Goal: Task Accomplishment & Management: Complete application form

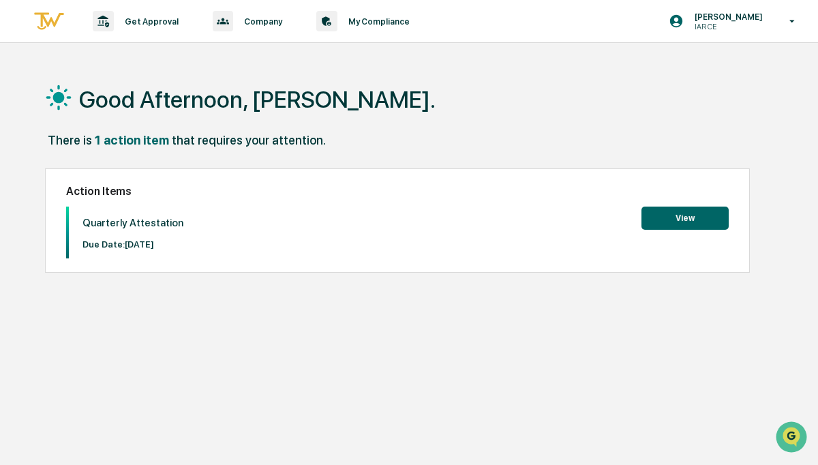
click at [697, 215] on button "View" at bounding box center [684, 217] width 87 height 23
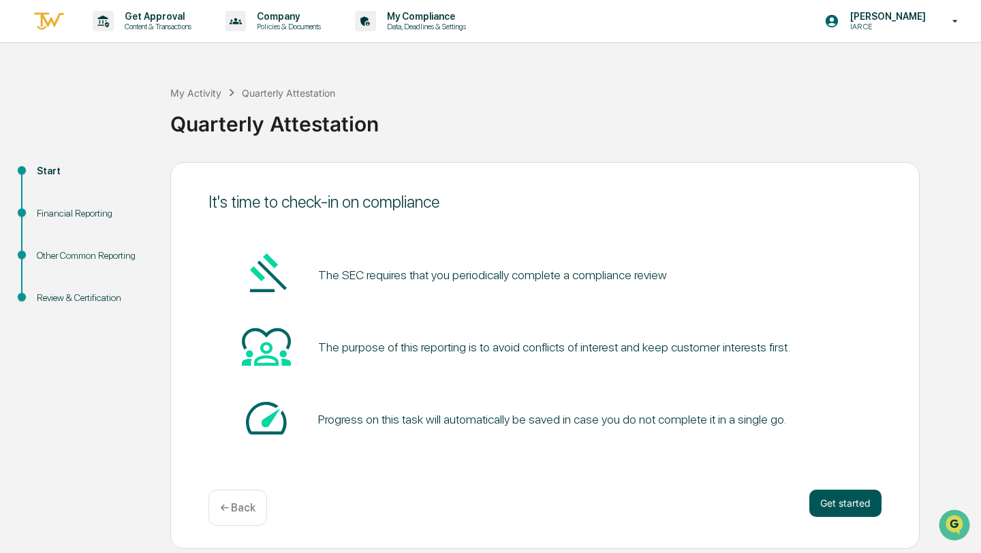
click at [817, 464] on button "Get started" at bounding box center [845, 503] width 72 height 27
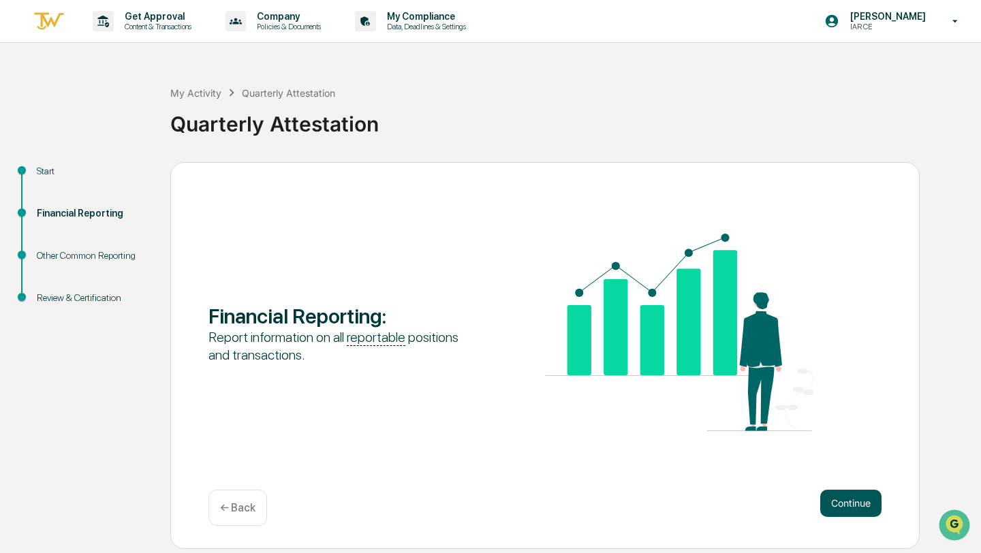
click at [817, 464] on button "Continue" at bounding box center [850, 503] width 61 height 27
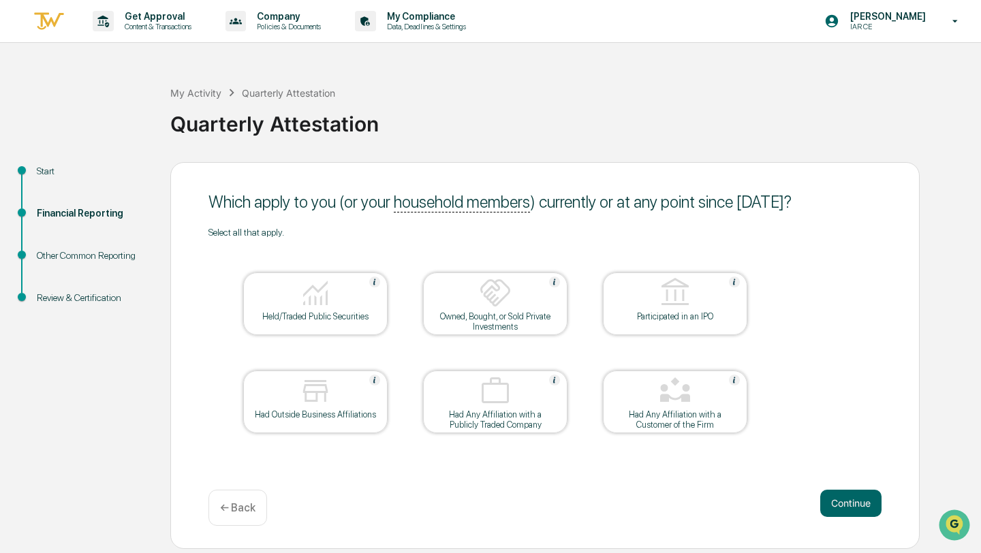
click at [322, 294] on img at bounding box center [315, 293] width 33 height 33
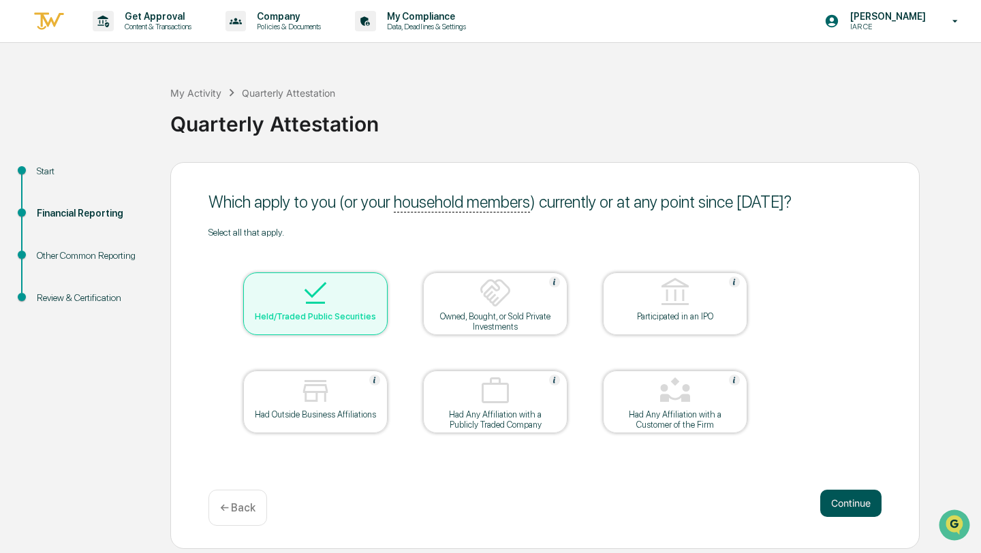
click at [817, 464] on button "Continue" at bounding box center [850, 503] width 61 height 27
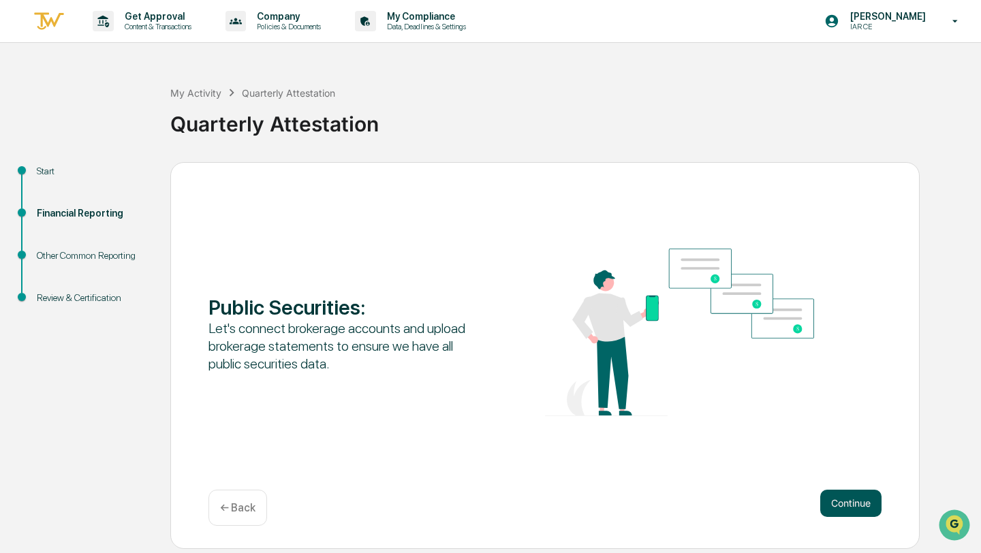
click at [817, 464] on button "Continue" at bounding box center [850, 503] width 61 height 27
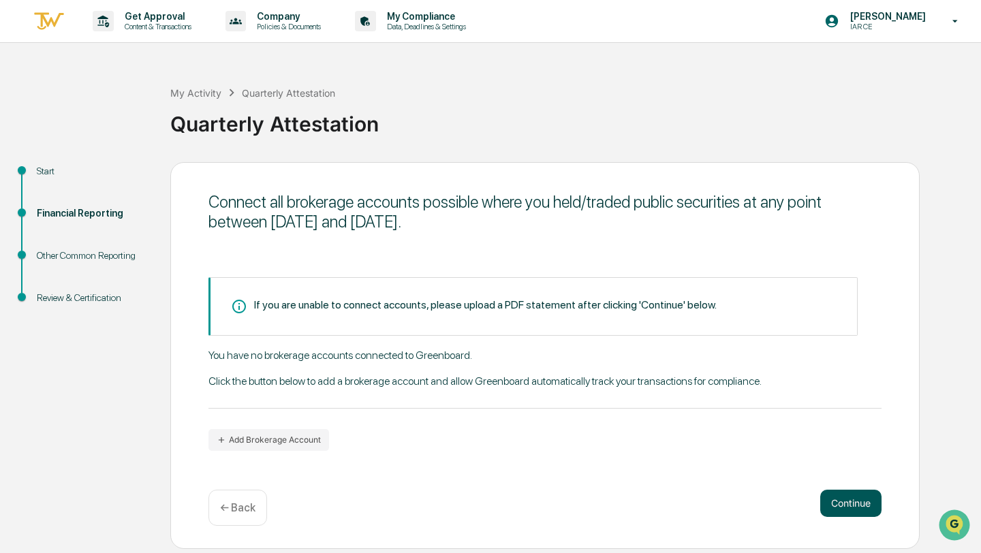
click at [817, 464] on button "Continue" at bounding box center [850, 503] width 61 height 27
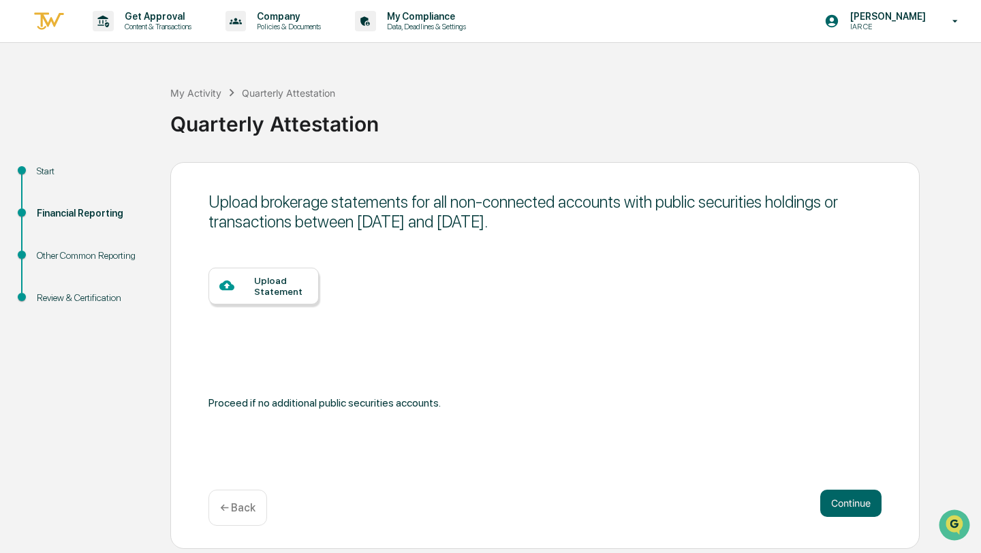
click at [279, 295] on div "Upload Statement" at bounding box center [281, 286] width 54 height 22
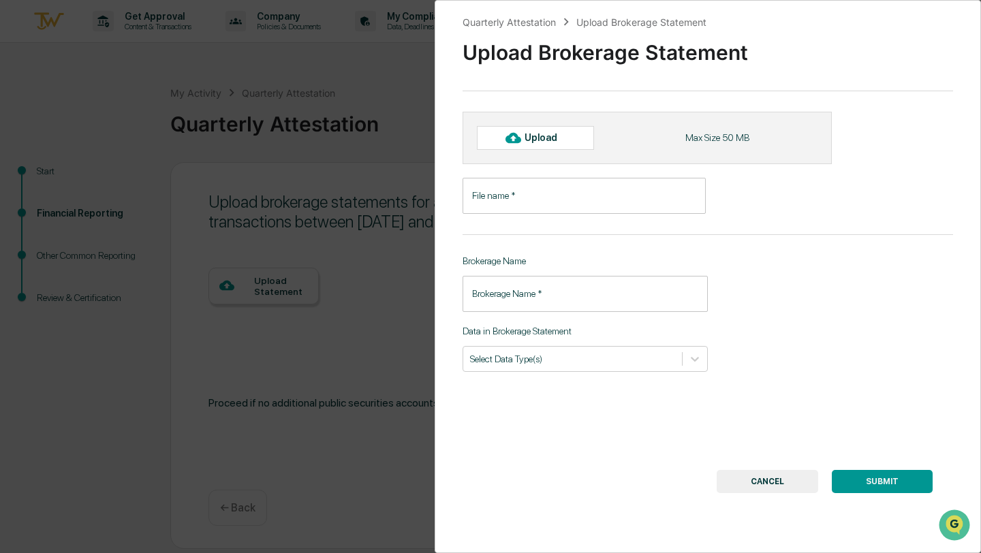
click at [777, 464] on button "CANCEL" at bounding box center [768, 481] width 102 height 23
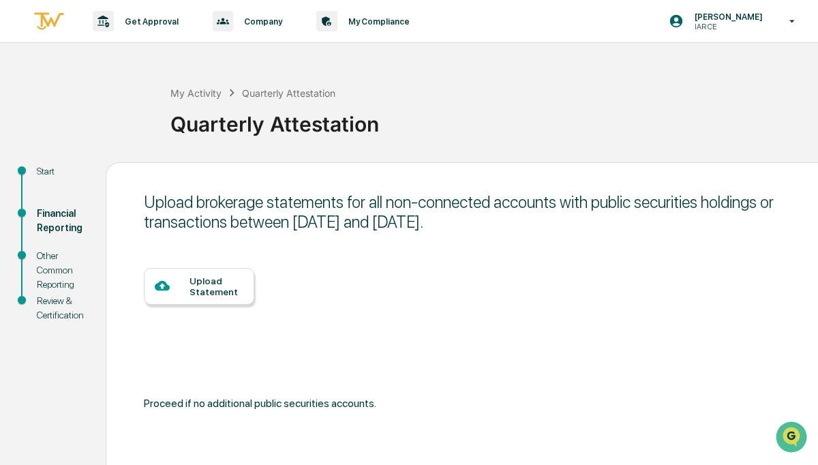
click at [215, 285] on div "Upload Statement" at bounding box center [216, 286] width 54 height 22
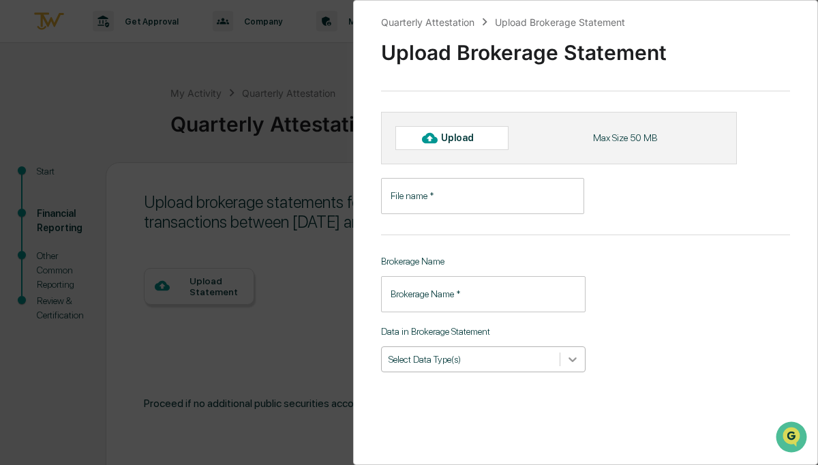
click at [570, 360] on icon at bounding box center [573, 359] width 14 height 14
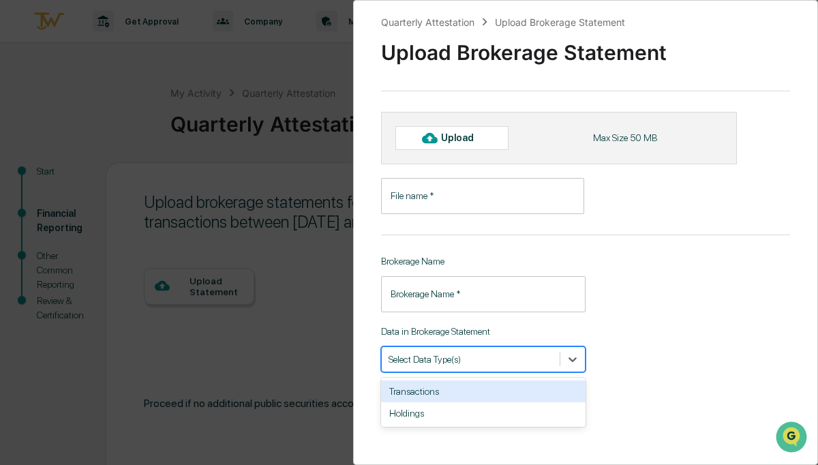
click at [463, 192] on input "File name   *" at bounding box center [482, 196] width 203 height 36
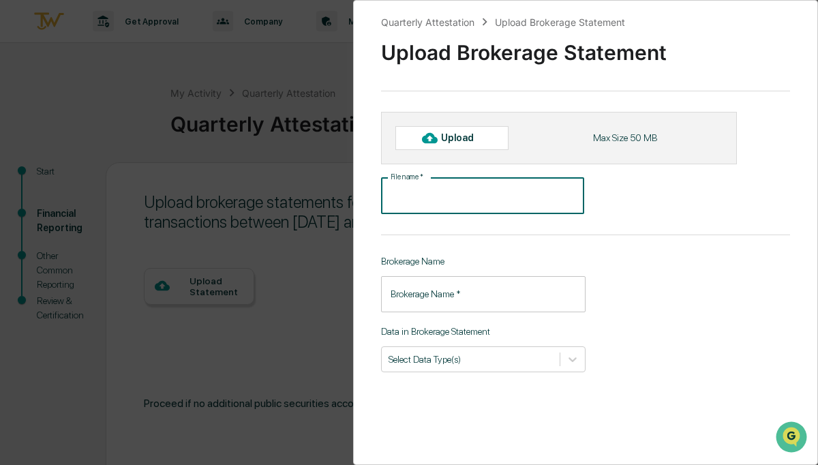
type input "*"
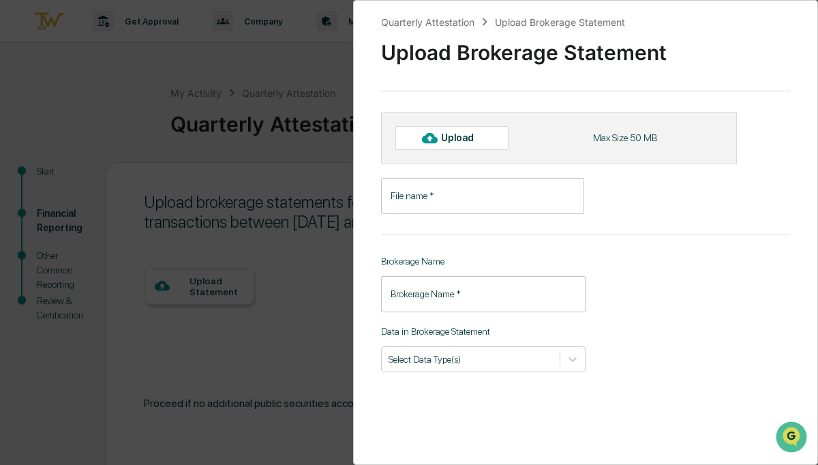
click at [285, 279] on div "Quarterly Attestation Upload Brokerage Statement Upload Brokerage Statement Upl…" at bounding box center [409, 232] width 818 height 465
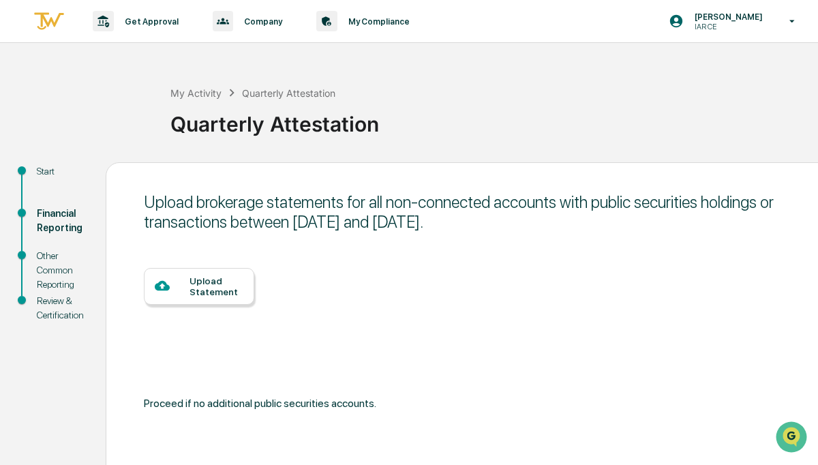
click at [211, 292] on div "Upload Statement" at bounding box center [216, 286] width 54 height 22
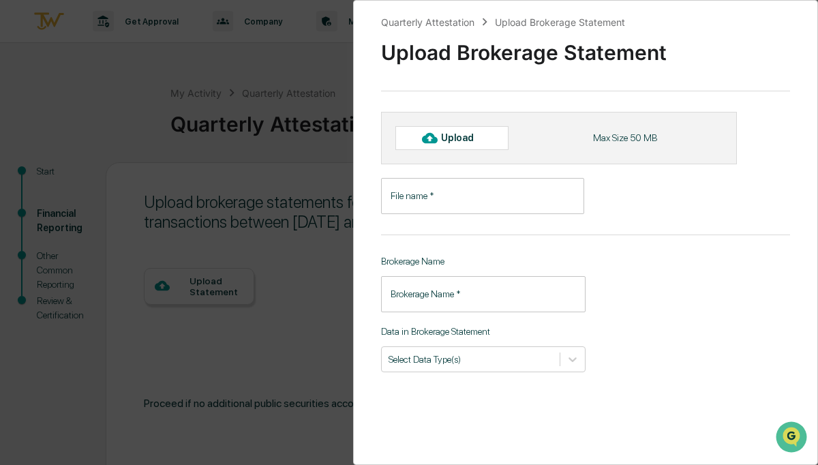
click at [467, 136] on div "Upload" at bounding box center [463, 137] width 44 height 11
type input "**********"
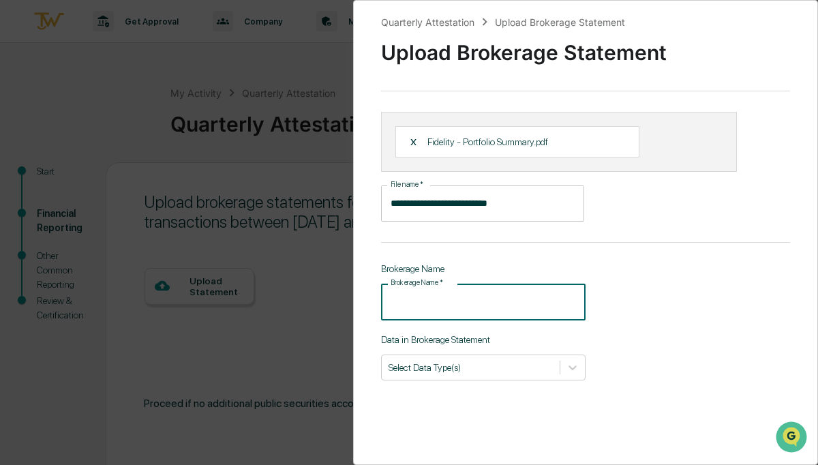
click at [558, 301] on input "Brokerage Name   *" at bounding box center [483, 301] width 204 height 36
type input "********"
click at [570, 373] on icon at bounding box center [573, 367] width 14 height 14
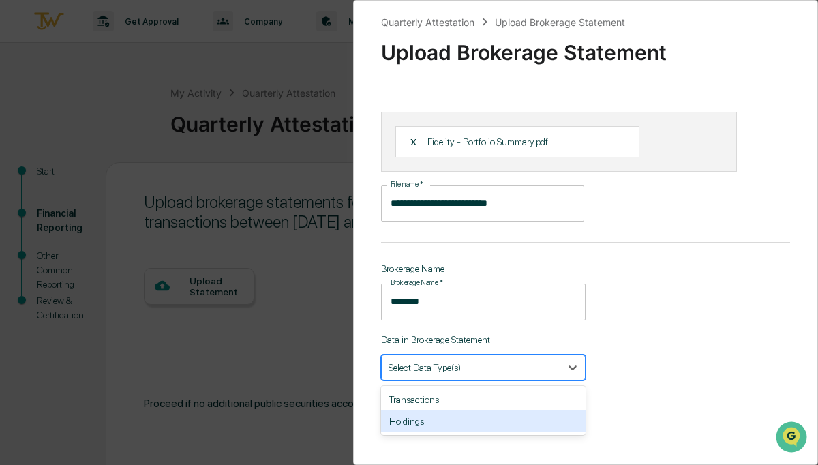
click at [523, 424] on div "Holdings" at bounding box center [483, 421] width 204 height 22
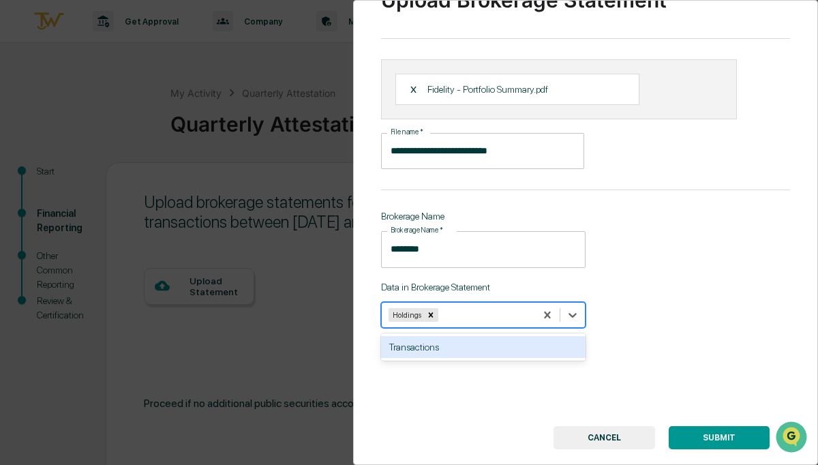
scroll to position [79, 0]
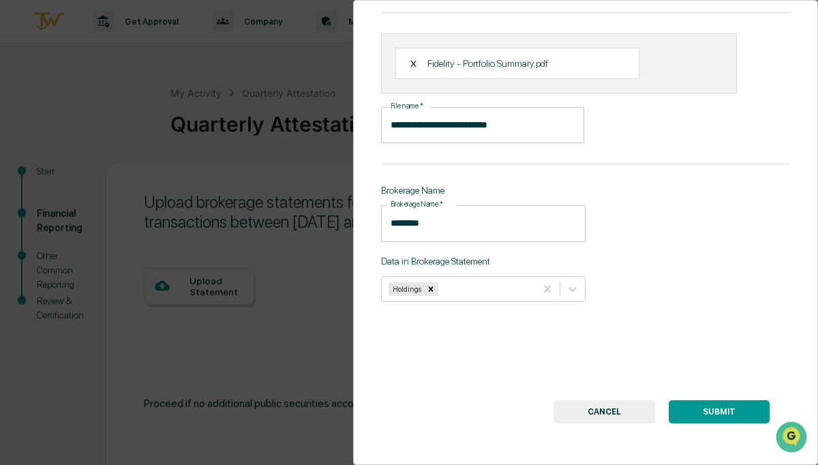
click at [709, 411] on button "SUBMIT" at bounding box center [718, 411] width 101 height 23
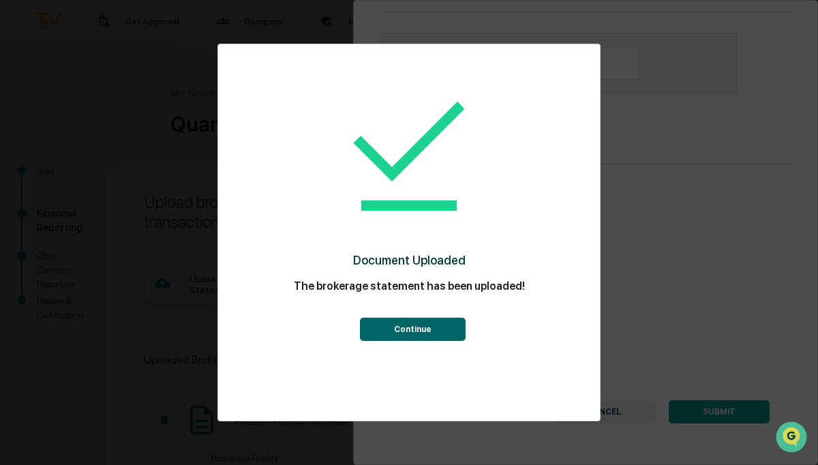
click at [431, 324] on button "Continue" at bounding box center [413, 329] width 106 height 23
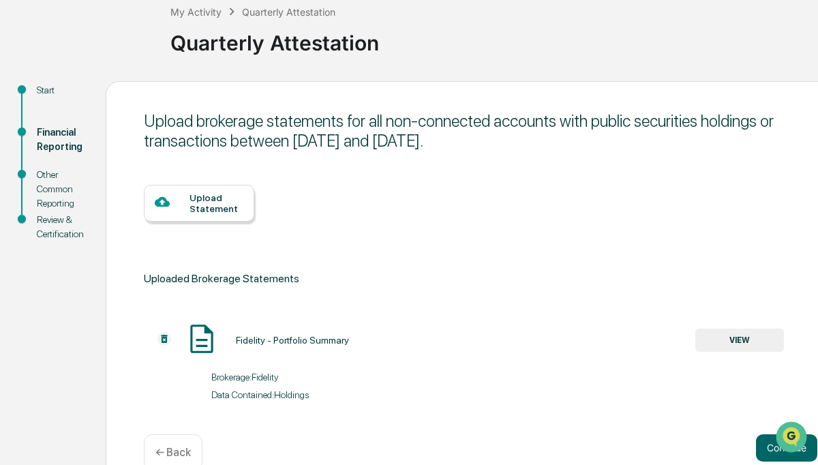
scroll to position [82, 0]
click at [231, 204] on div "Upload Statement" at bounding box center [216, 202] width 54 height 22
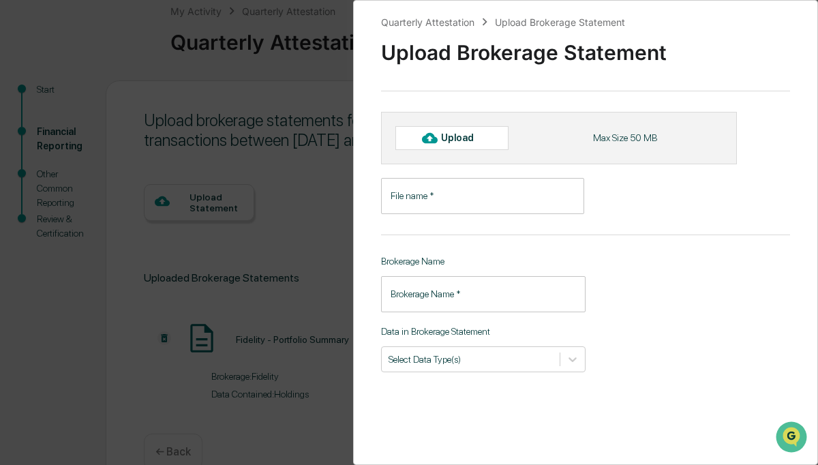
click at [469, 193] on input "File name   *" at bounding box center [482, 196] width 203 height 36
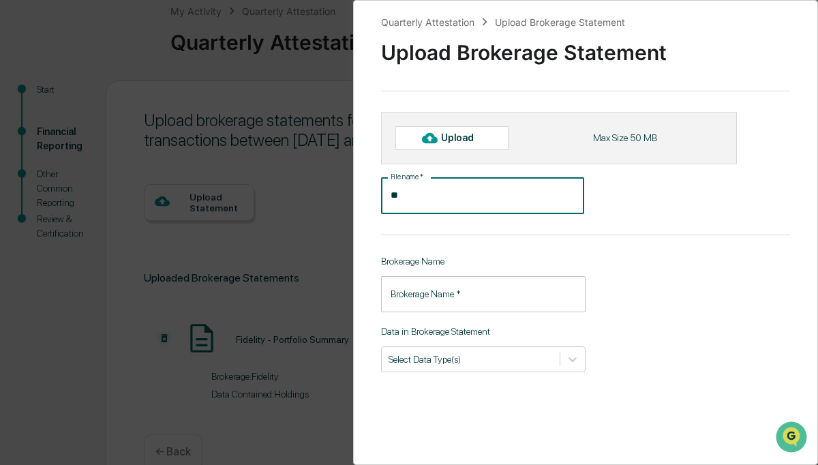
type input "*"
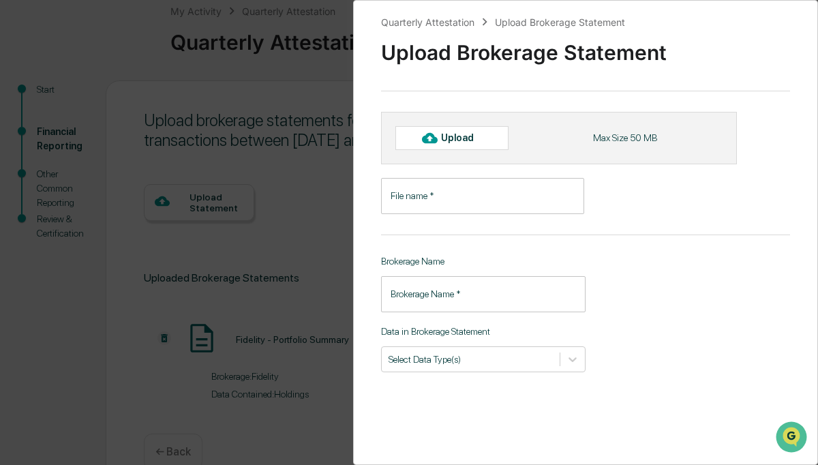
click at [472, 132] on div "Upload" at bounding box center [463, 137] width 44 height 11
type input "**********"
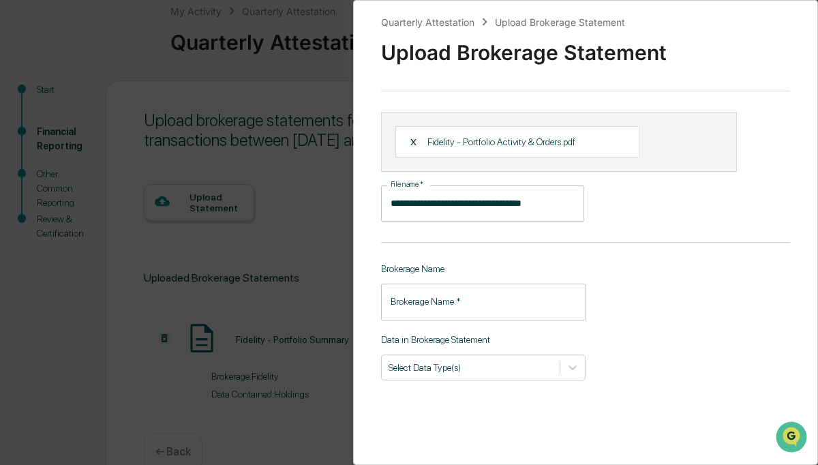
click at [530, 307] on input "Brokerage Name   *" at bounding box center [483, 301] width 204 height 36
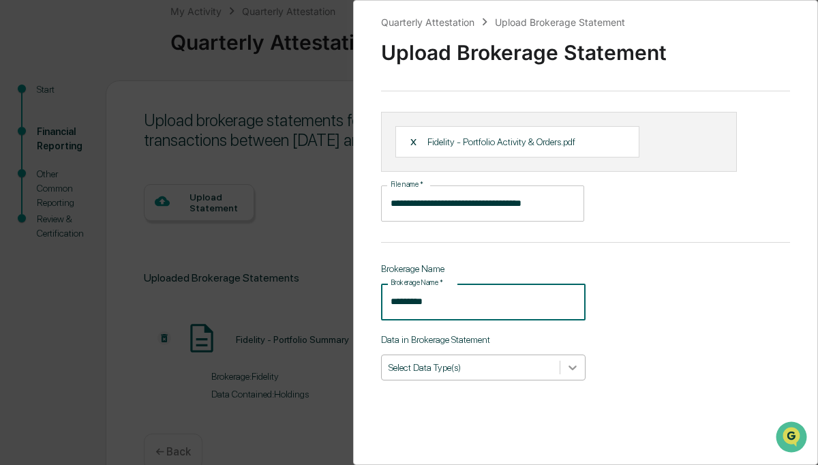
type input "********"
click at [579, 370] on div at bounding box center [572, 367] width 25 height 25
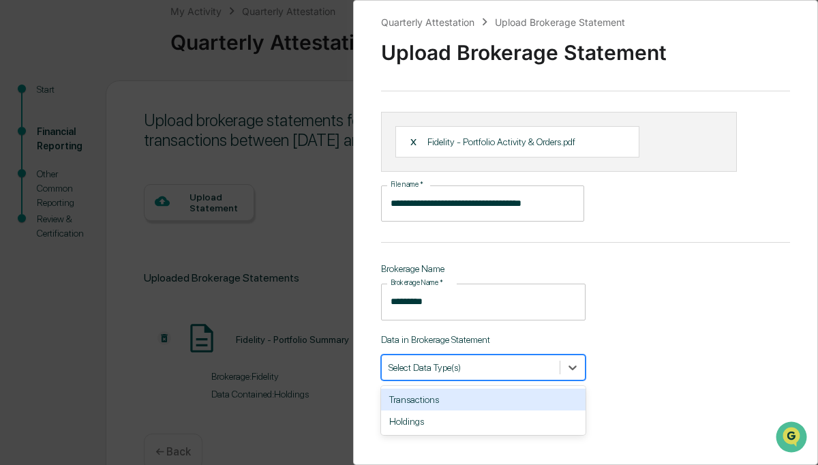
click at [525, 396] on div "Transactions" at bounding box center [483, 399] width 204 height 22
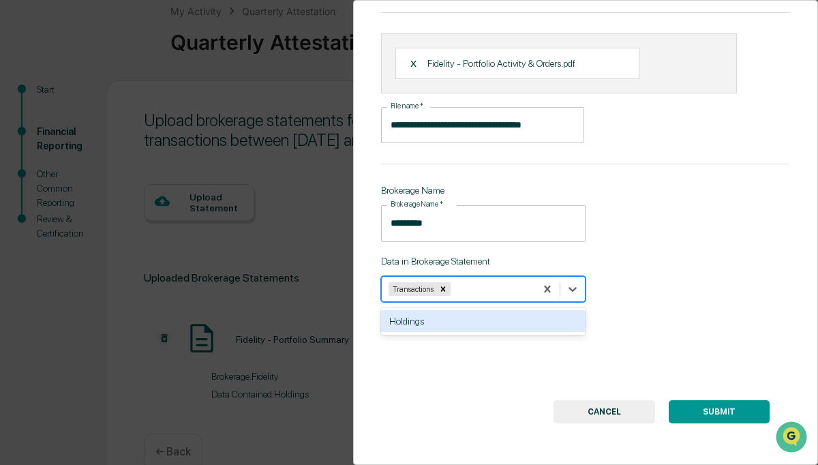
click at [721, 409] on button "SUBMIT" at bounding box center [718, 411] width 101 height 23
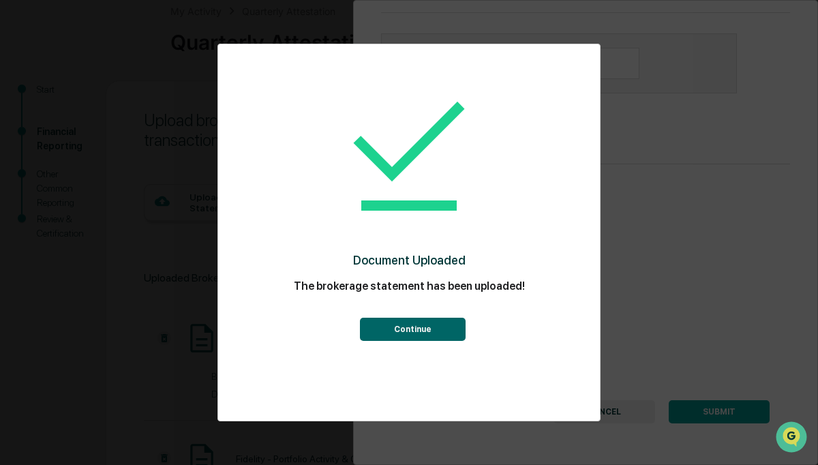
click at [424, 327] on button "Continue" at bounding box center [413, 329] width 106 height 23
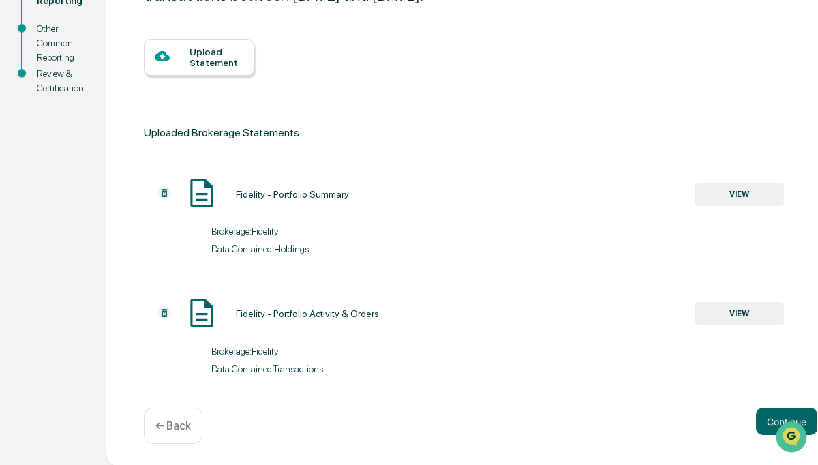
scroll to position [230, 0]
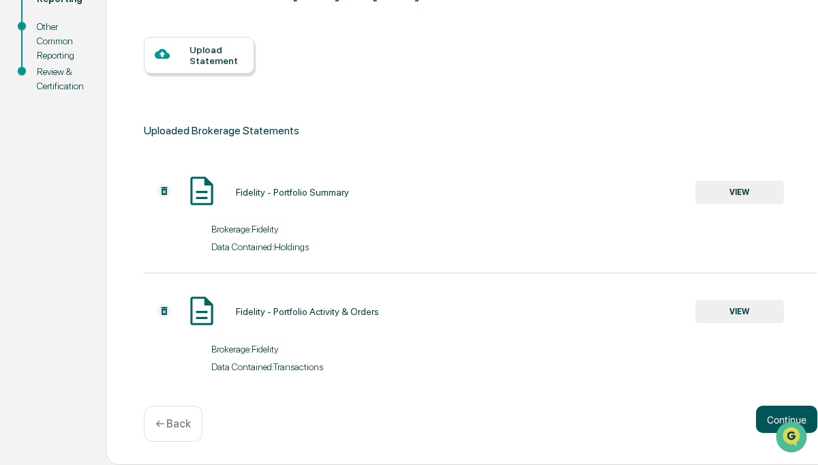
click at [776, 415] on button "Continue" at bounding box center [786, 418] width 61 height 27
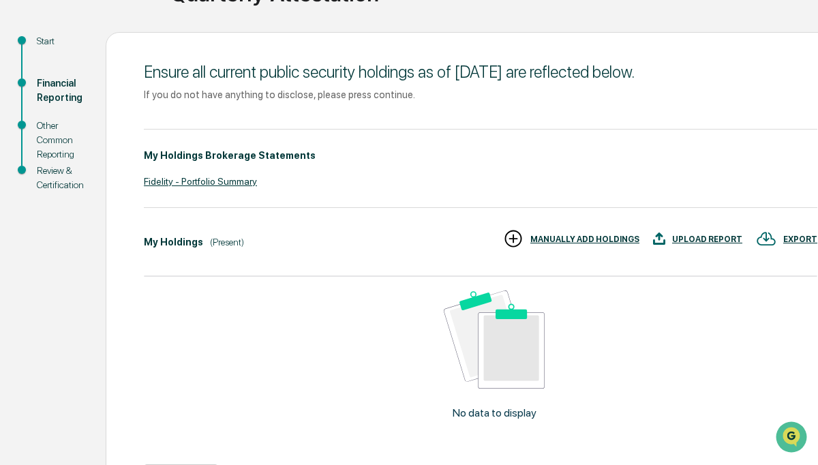
scroll to position [228, 0]
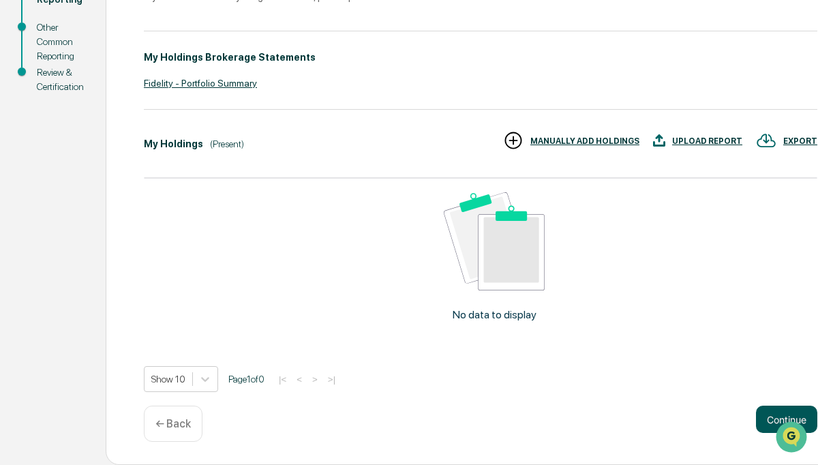
click at [771, 412] on button "Continue" at bounding box center [786, 418] width 61 height 27
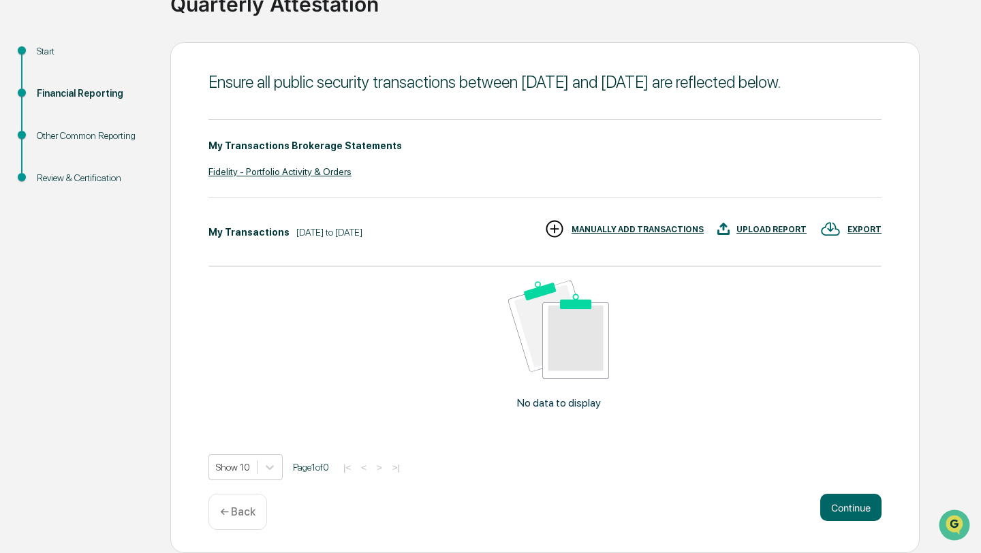
scroll to position [139, 0]
click at [817, 464] on button "Continue" at bounding box center [850, 507] width 61 height 27
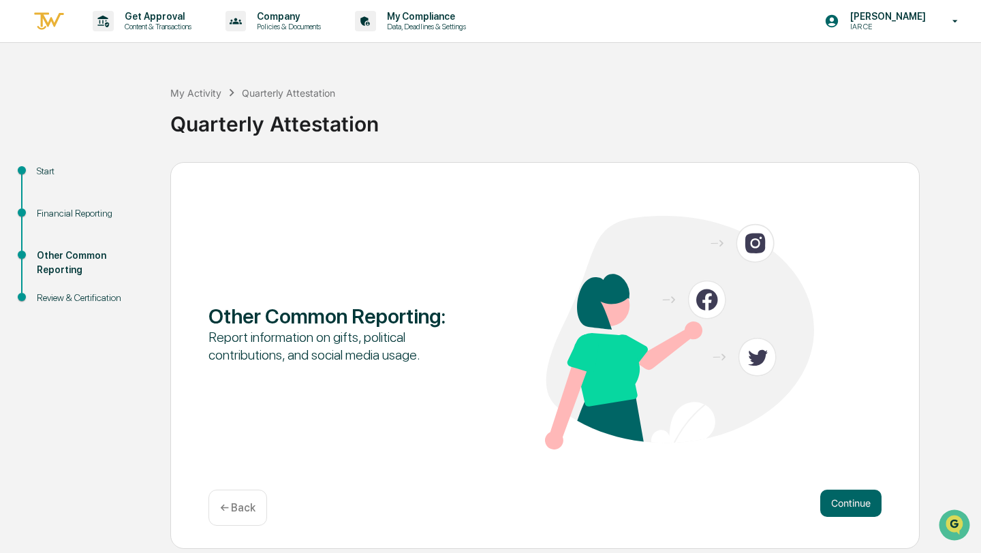
scroll to position [0, 0]
click at [817, 464] on button "Continue" at bounding box center [850, 503] width 61 height 27
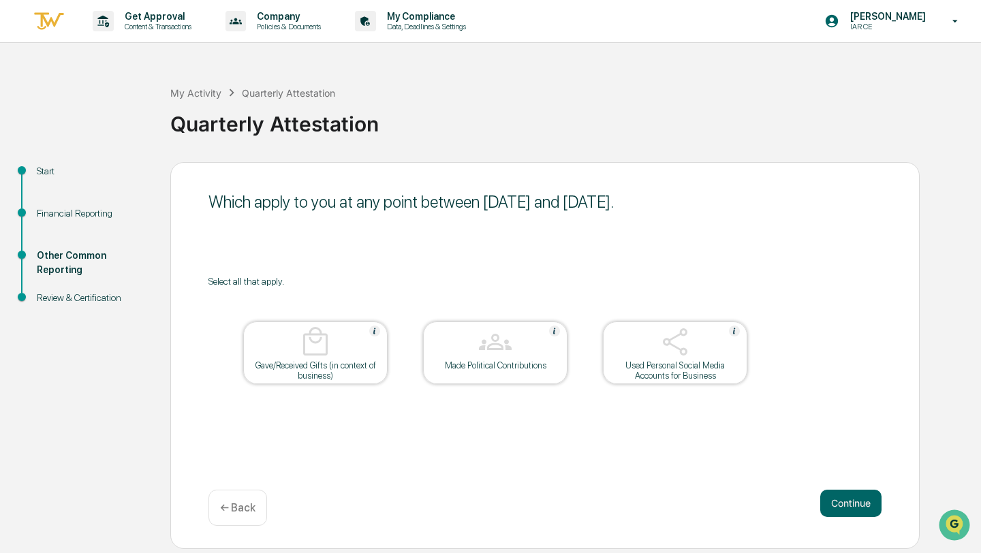
click at [817, 464] on button "Continue" at bounding box center [850, 503] width 61 height 27
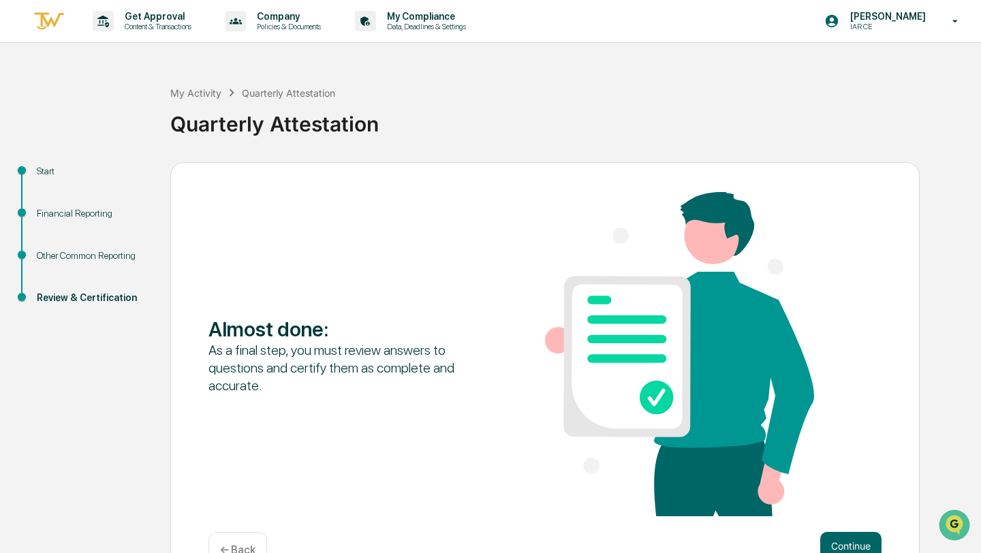
scroll to position [39, 0]
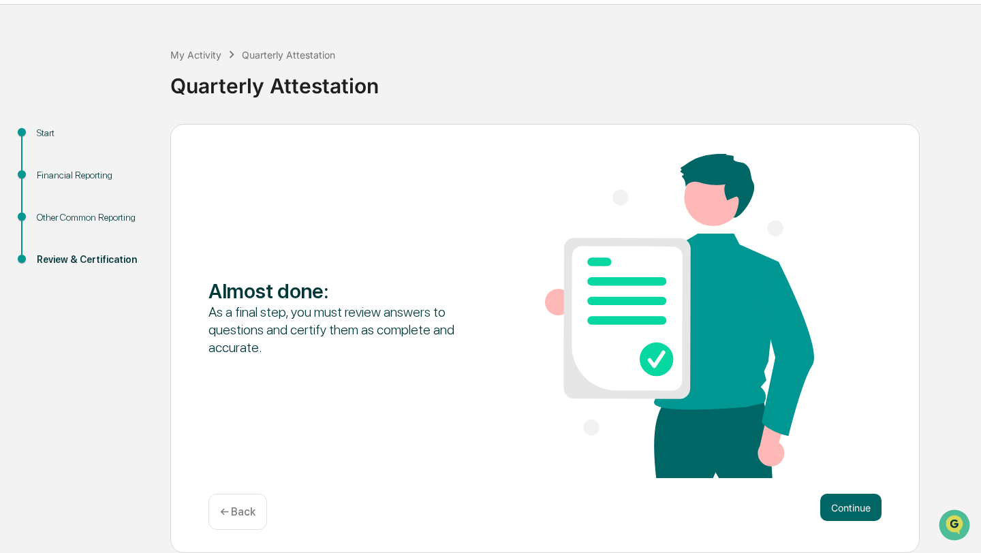
click at [817, 464] on button "Continue" at bounding box center [850, 507] width 61 height 27
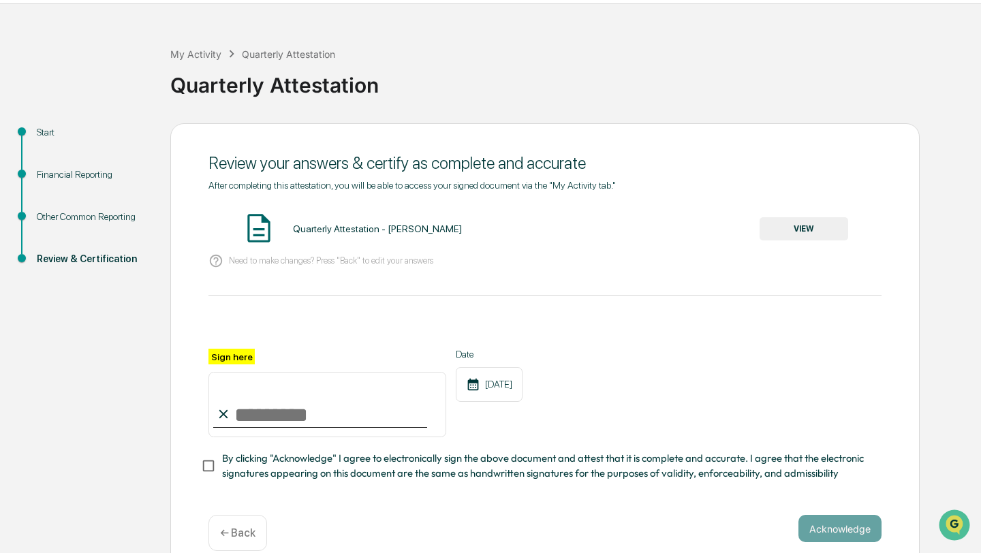
click at [339, 418] on input "Sign here" at bounding box center [327, 404] width 238 height 65
type input "**********"
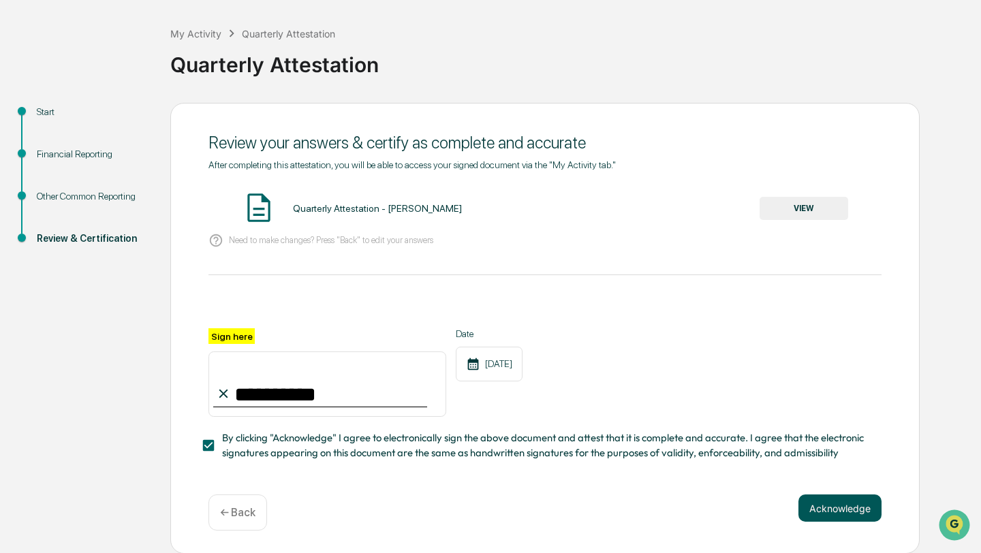
click at [816, 464] on button "Acknowledge" at bounding box center [840, 508] width 83 height 27
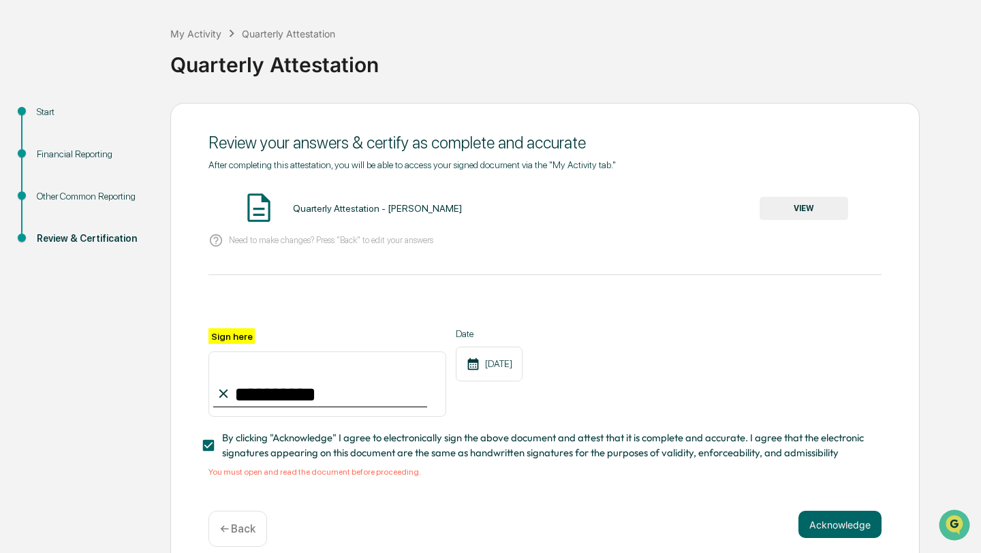
scroll to position [76, 0]
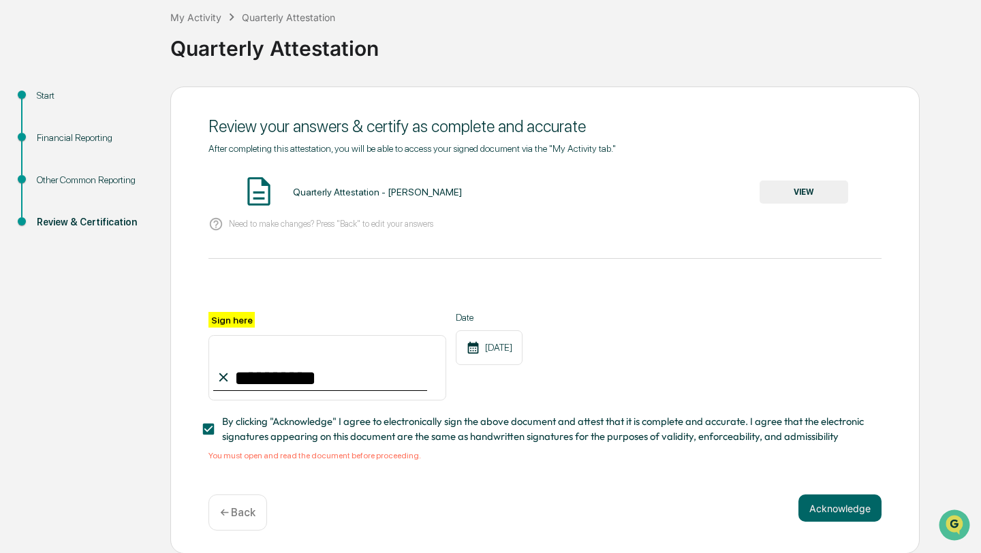
click at [814, 189] on button "VIEW" at bounding box center [804, 192] width 89 height 23
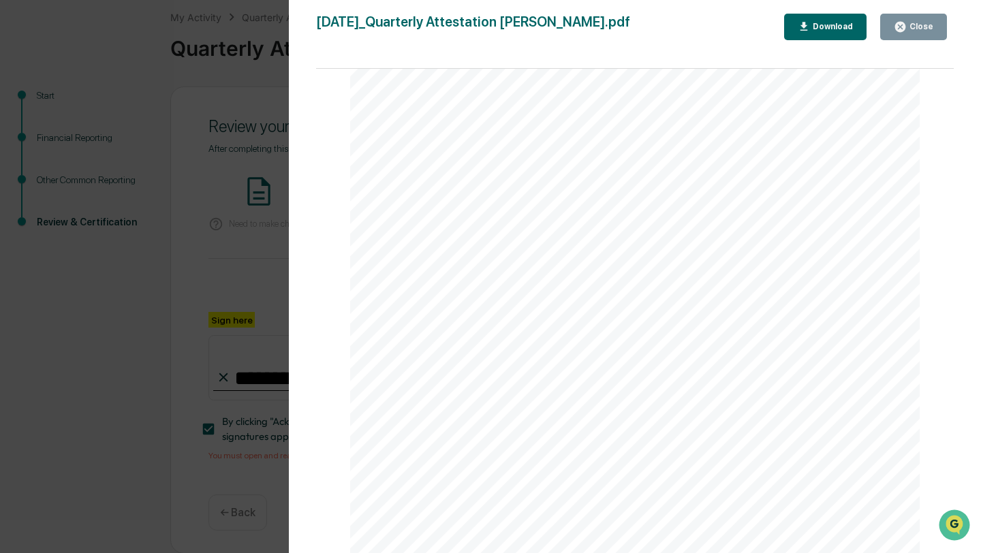
scroll to position [11367, 0]
click at [817, 22] on div "Close" at bounding box center [920, 27] width 27 height 10
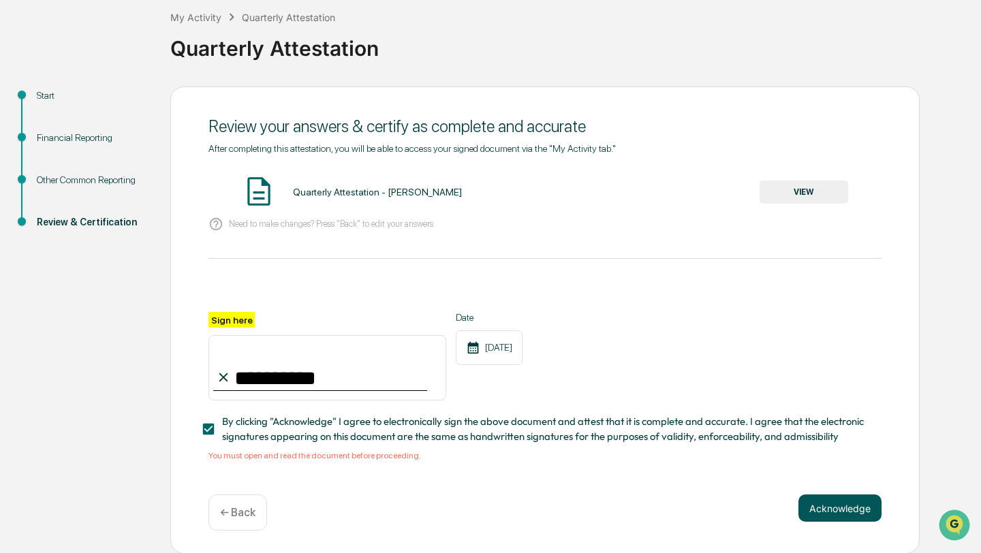
click at [810, 464] on button "Acknowledge" at bounding box center [840, 508] width 83 height 27
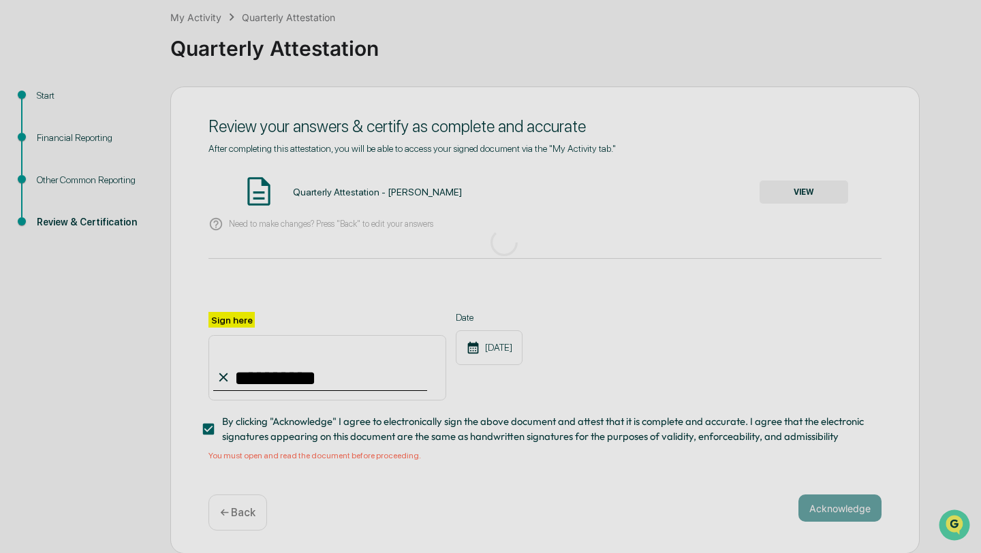
scroll to position [0, 0]
